Goal: Task Accomplishment & Management: Manage account settings

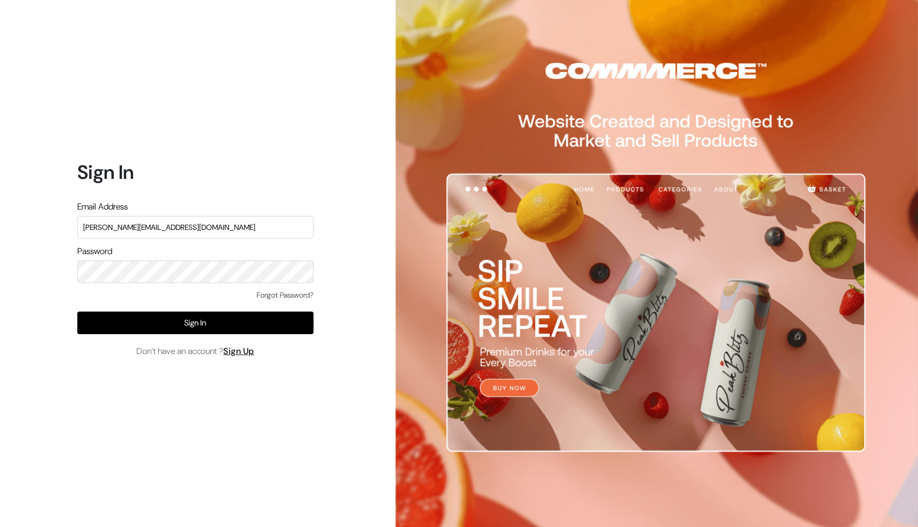
type input "[PERSON_NAME][EMAIL_ADDRESS][DOMAIN_NAME]"
click at [208, 312] on button "Sign In" at bounding box center [195, 322] width 236 height 23
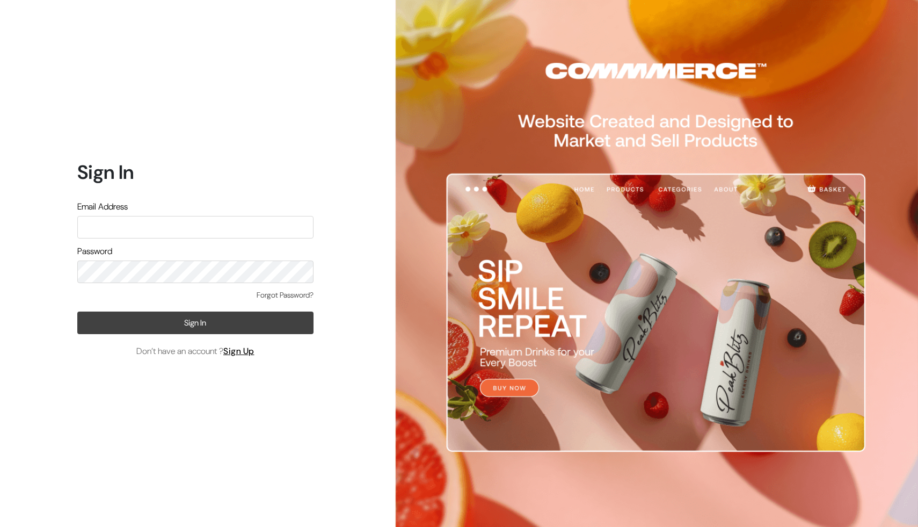
click at [236, 324] on button "Sign In" at bounding box center [195, 322] width 236 height 23
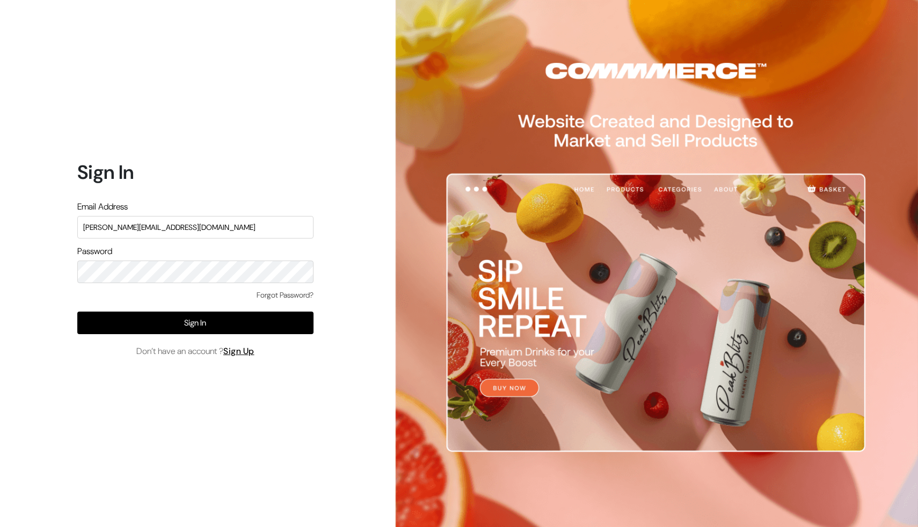
click at [107, 229] on input "[PERSON_NAME][EMAIL_ADDRESS][DOMAIN_NAME]" at bounding box center [195, 227] width 236 height 23
type input "[PERSON_NAME][EMAIL_ADDRESS][DOMAIN_NAME]"
click at [140, 325] on button "Sign In" at bounding box center [195, 322] width 236 height 23
